Goal: Task Accomplishment & Management: Complete application form

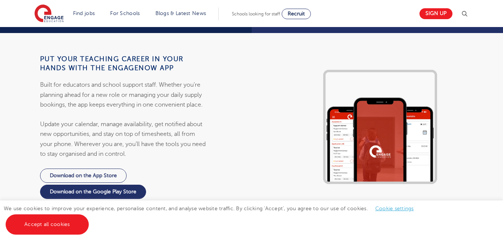
scroll to position [718, 0]
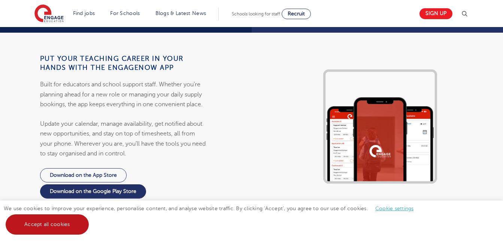
click at [67, 228] on link "Accept all cookies" at bounding box center [47, 224] width 83 height 20
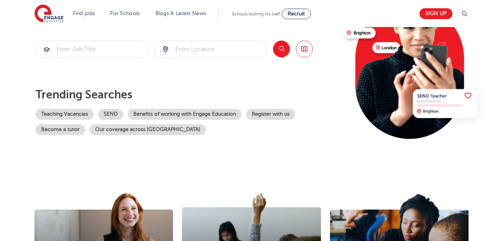
scroll to position [0, 0]
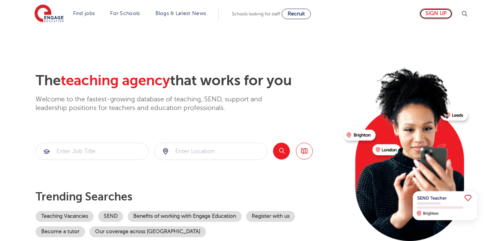
click at [440, 19] on link "Sign up" at bounding box center [436, 13] width 33 height 11
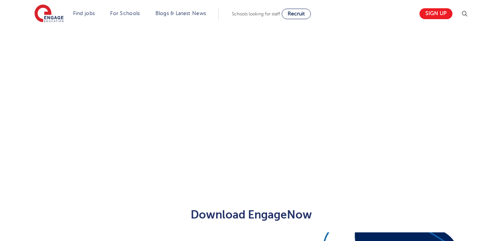
scroll to position [277, 0]
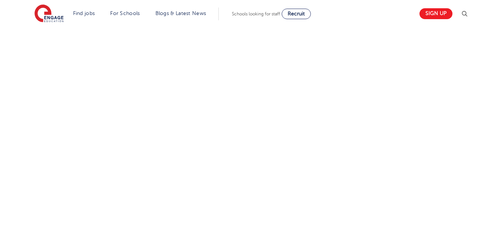
click at [354, 186] on div "Let us know more about you!" at bounding box center [251, 143] width 455 height 326
